Goal: Task Accomplishment & Management: Manage account settings

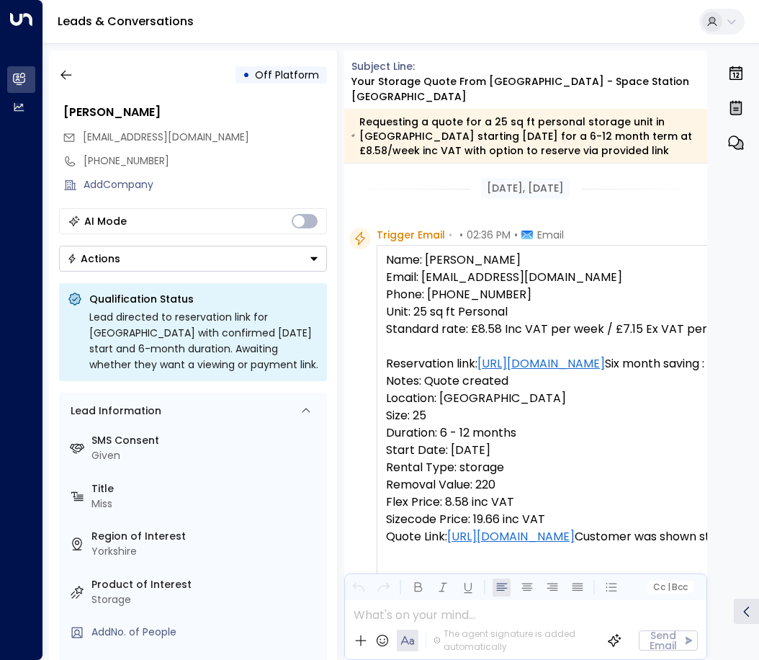
scroll to position [722, 0]
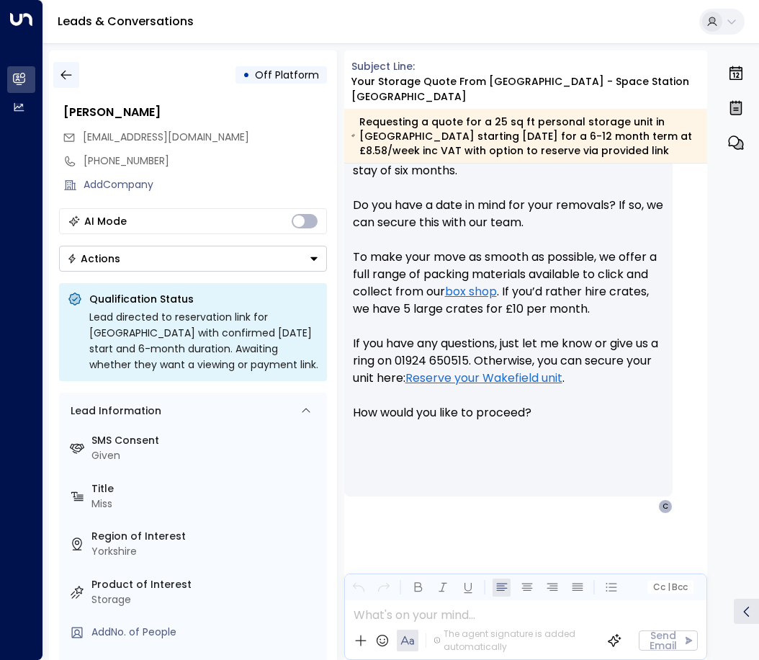
click at [63, 72] on icon "button" at bounding box center [66, 75] width 14 height 14
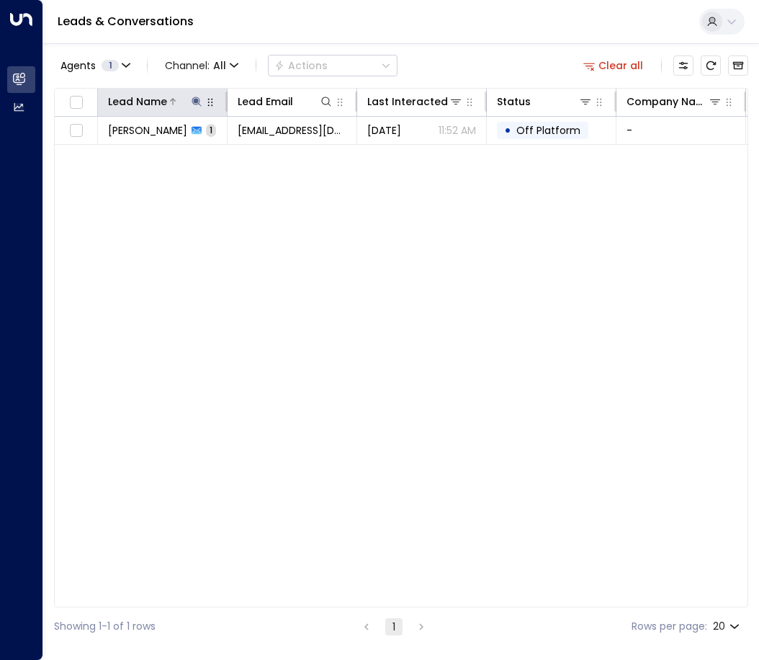
click at [197, 103] on icon at bounding box center [196, 101] width 9 height 9
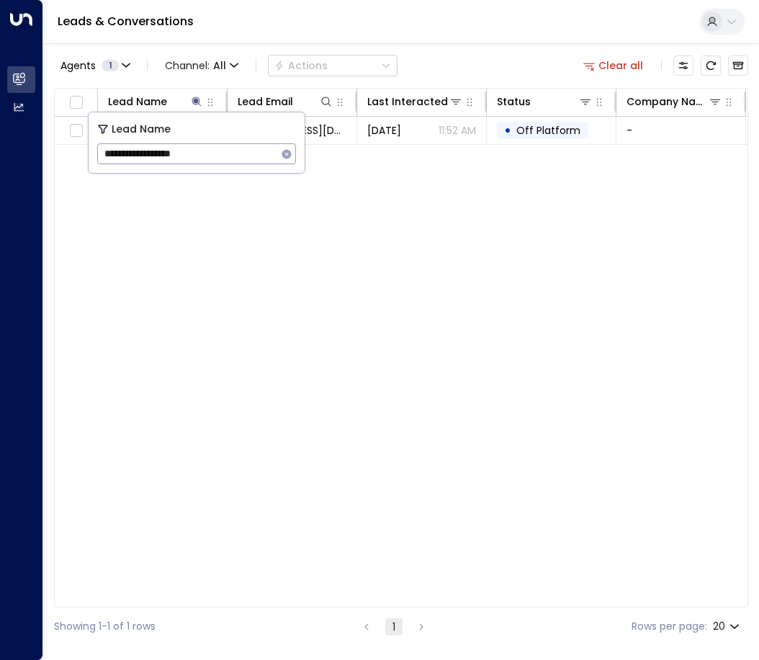
click at [287, 153] on icon "button" at bounding box center [287, 154] width 12 height 12
click at [326, 99] on icon at bounding box center [327, 102] width 12 height 12
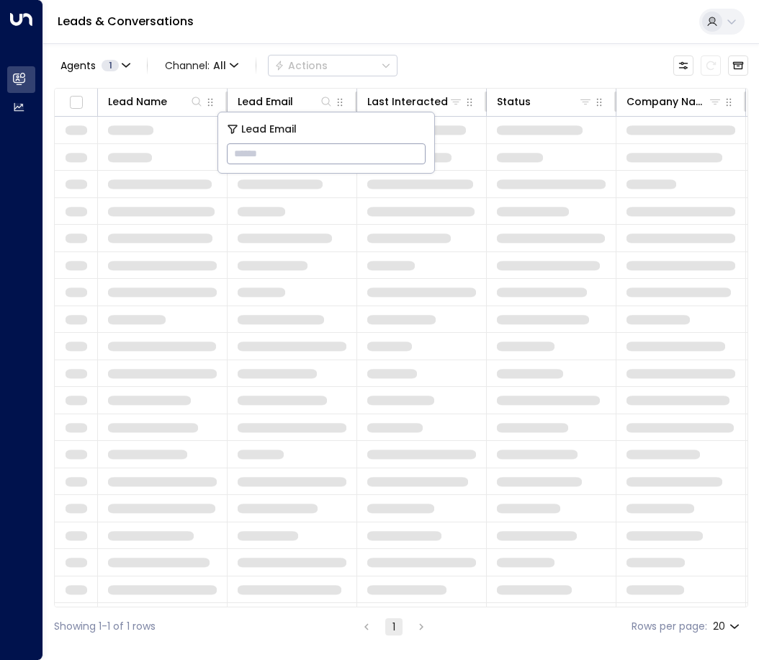
type input "**********"
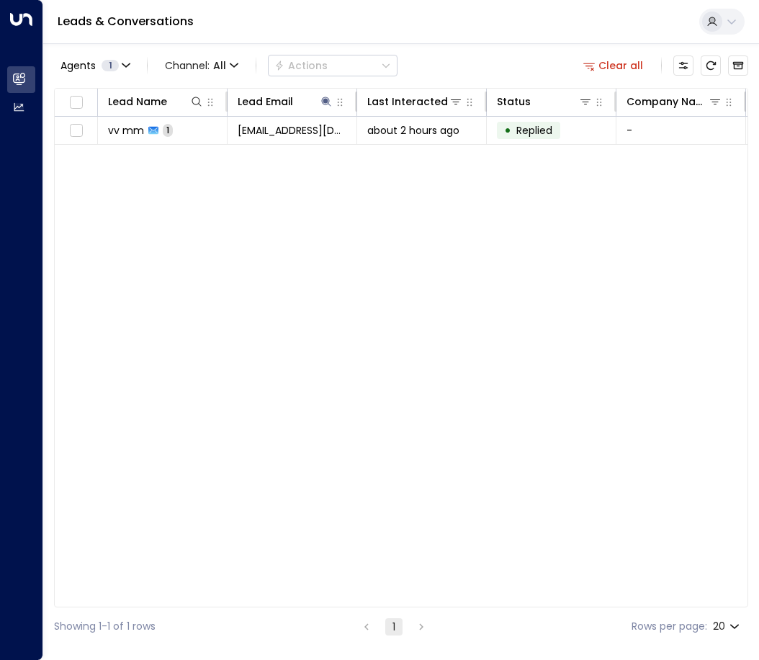
click at [313, 238] on div "Lead Name Lead Email Last Interacted Status Company Name Product # of people AI…" at bounding box center [401, 347] width 694 height 519
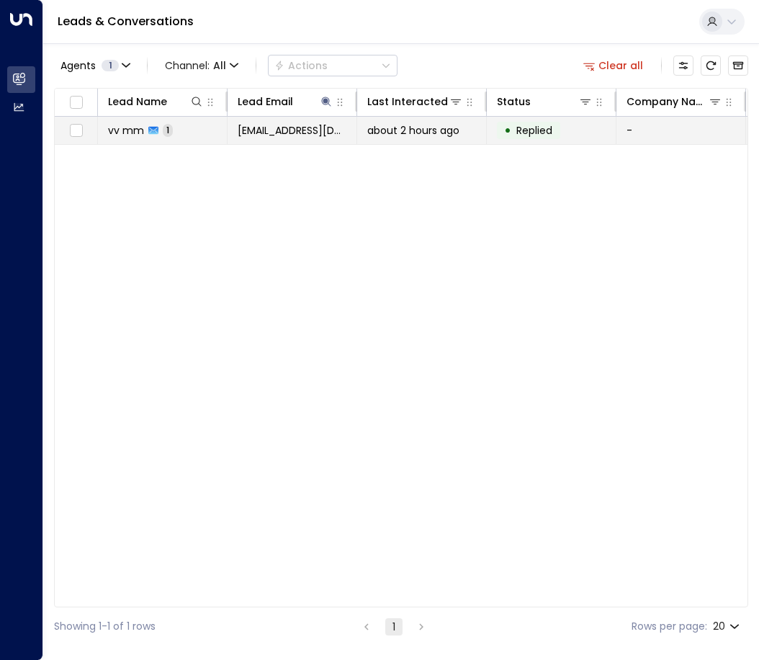
click at [194, 140] on td "vv mm 1" at bounding box center [163, 130] width 130 height 27
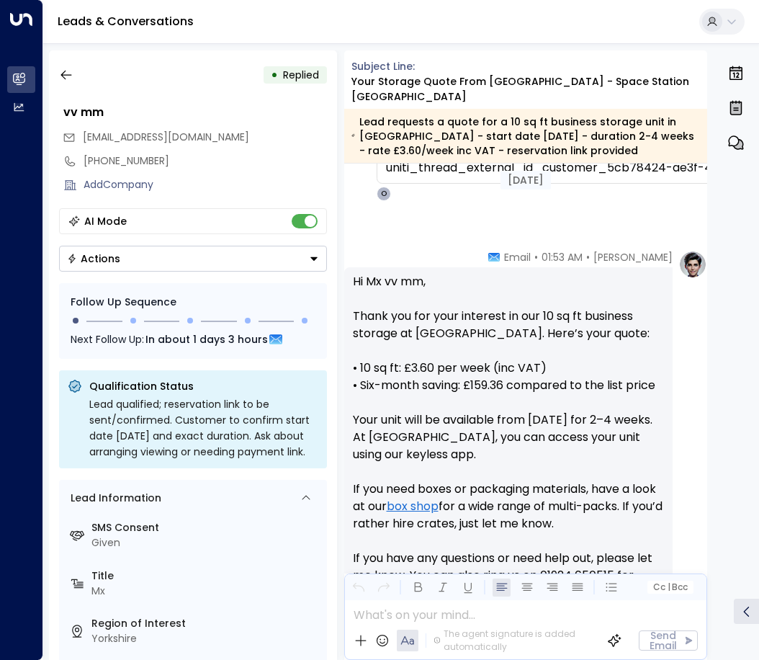
scroll to position [653, 0]
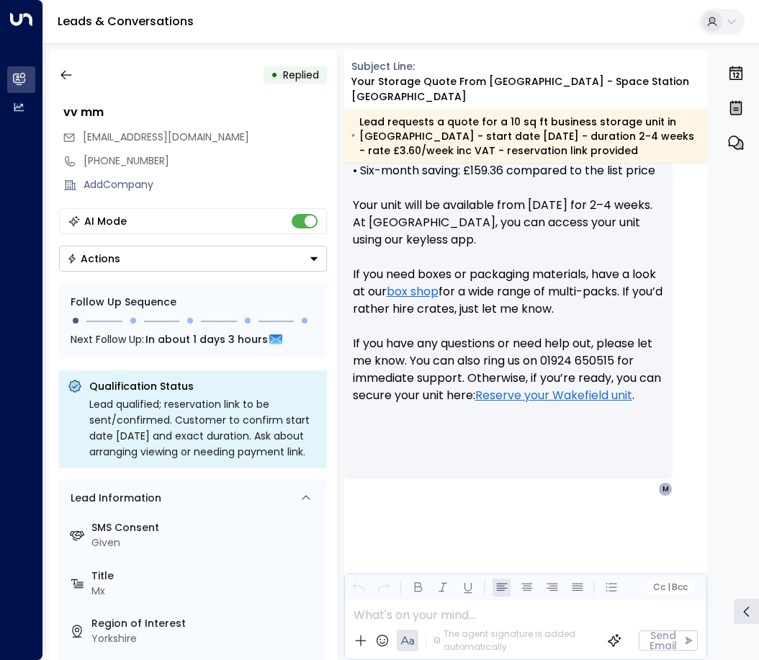
click at [305, 228] on div "AI Mode" at bounding box center [193, 221] width 268 height 26
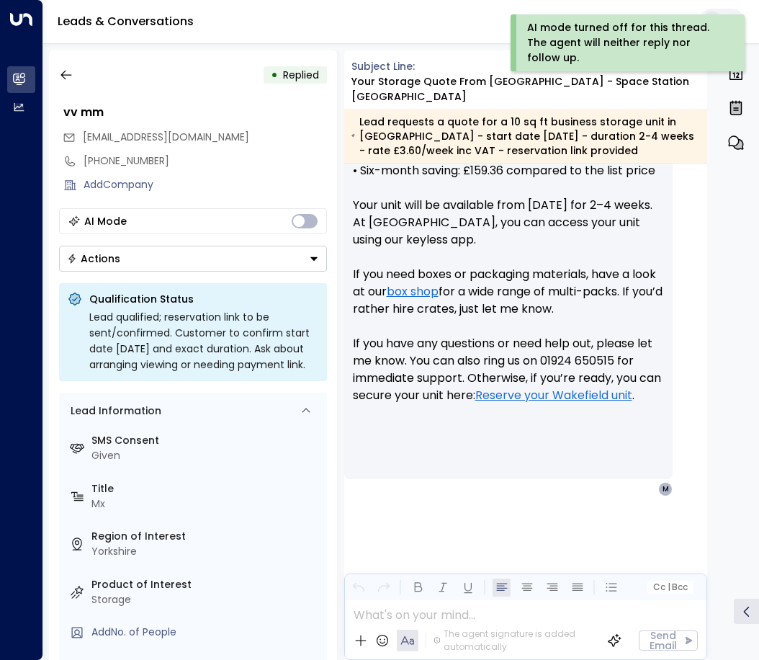
click at [312, 251] on button "Actions" at bounding box center [193, 259] width 268 height 26
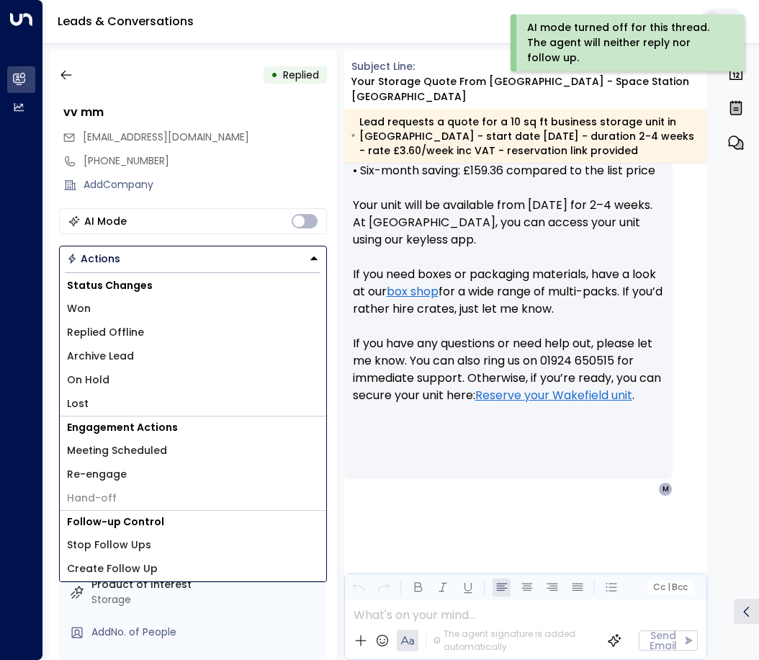
click at [117, 400] on li "Lost" at bounding box center [193, 404] width 267 height 24
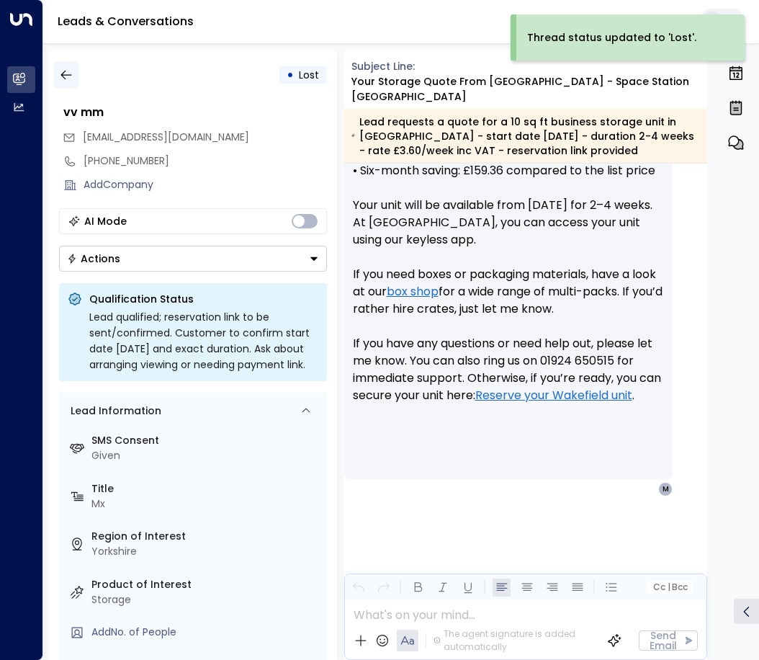
click at [63, 76] on icon "button" at bounding box center [66, 75] width 14 height 14
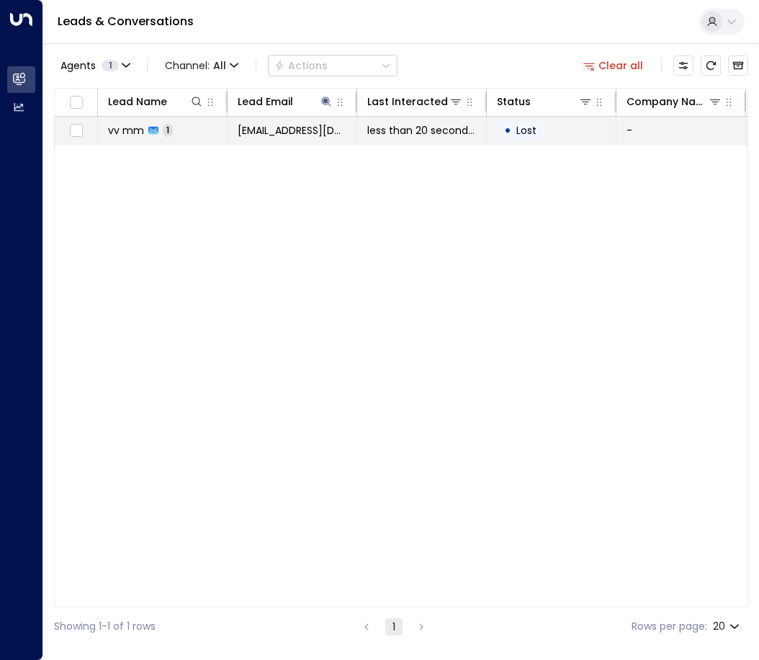
click at [185, 140] on td "vv mm 1" at bounding box center [163, 130] width 130 height 27
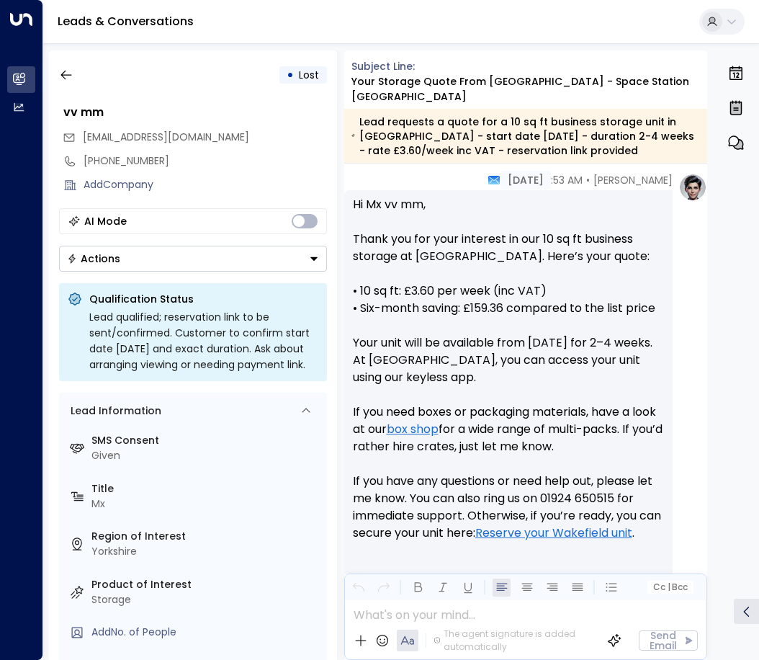
scroll to position [653, 0]
